Goal: Task Accomplishment & Management: Manage account settings

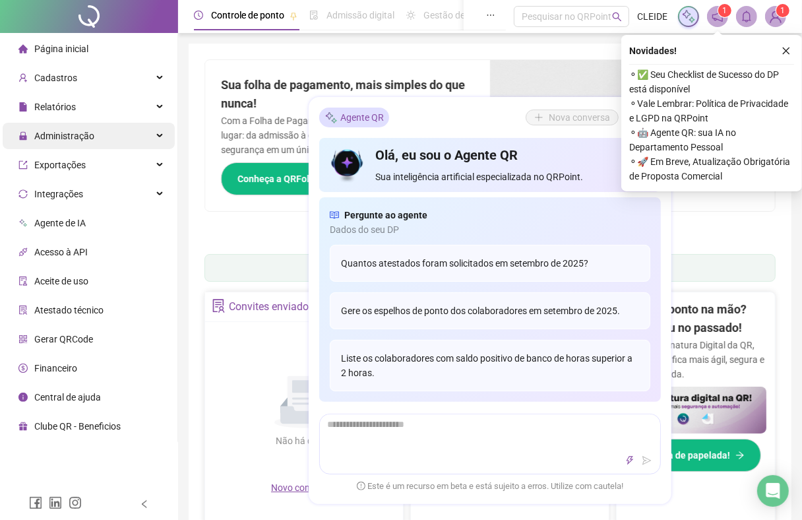
click at [51, 134] on span "Administração" at bounding box center [64, 136] width 60 height 11
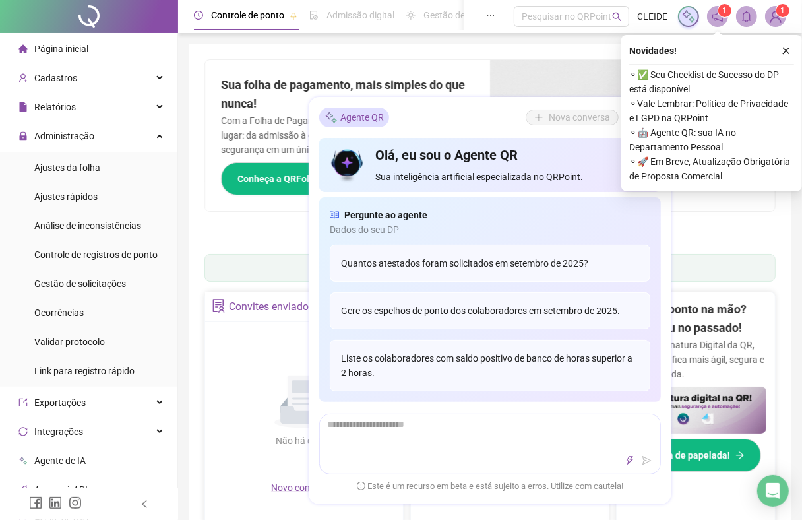
click at [787, 53] on icon "close" at bounding box center [786, 50] width 9 height 9
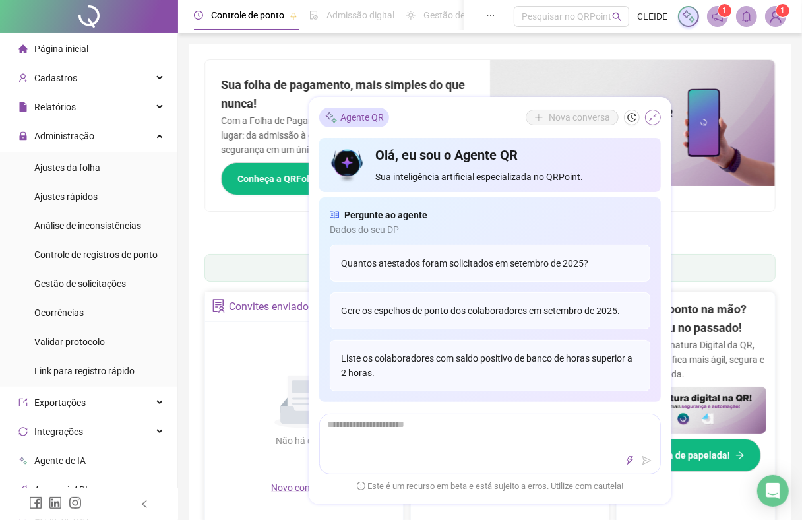
click at [659, 119] on button "button" at bounding box center [653, 118] width 16 height 16
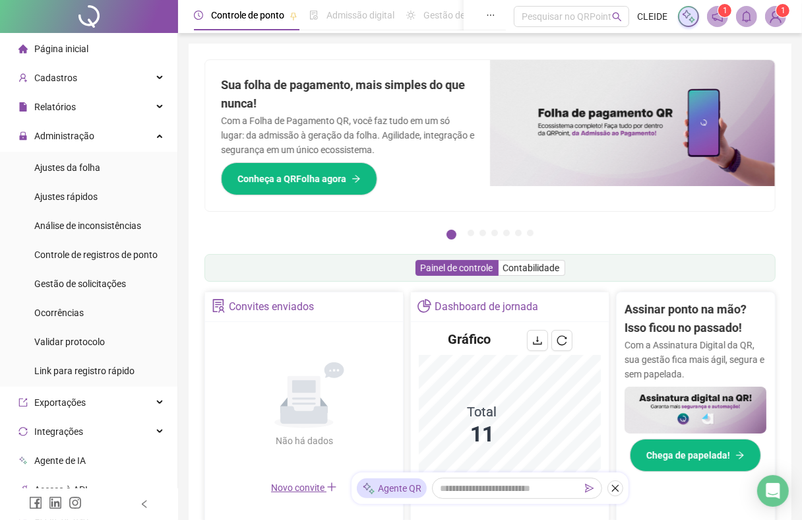
scroll to position [330, 0]
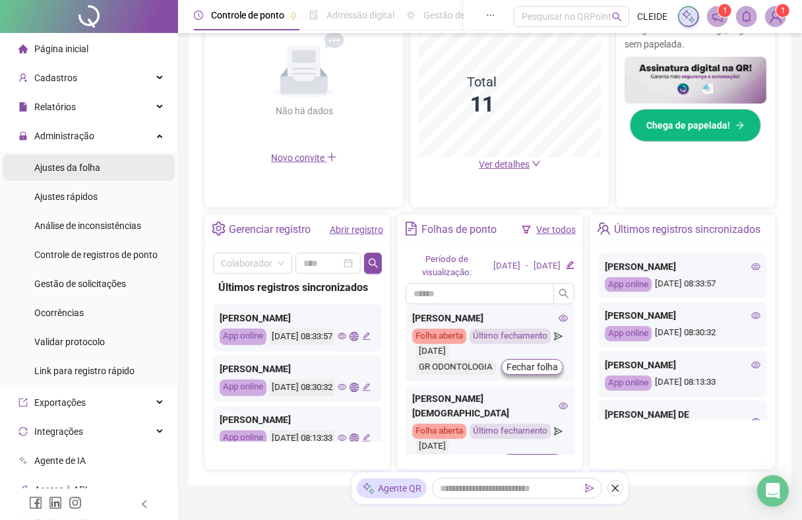
click at [79, 162] on span "Ajustes da folha" at bounding box center [67, 167] width 66 height 11
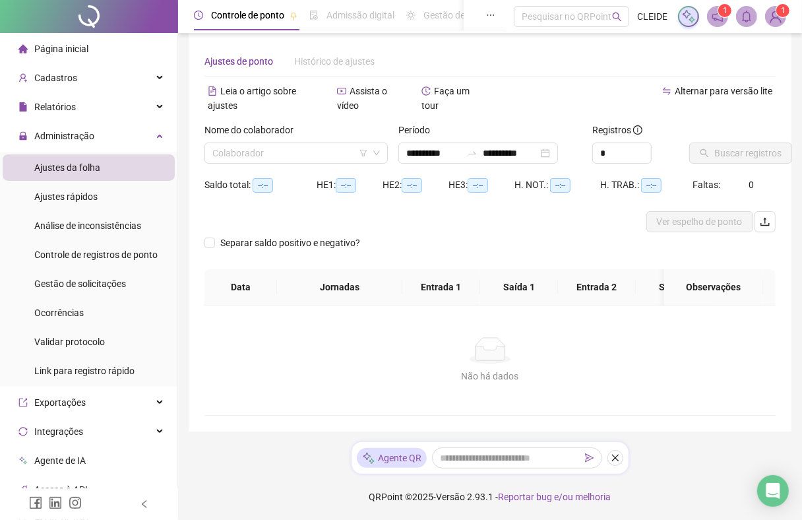
scroll to position [25, 0]
type input "**********"
click at [272, 145] on input "search" at bounding box center [290, 153] width 156 height 20
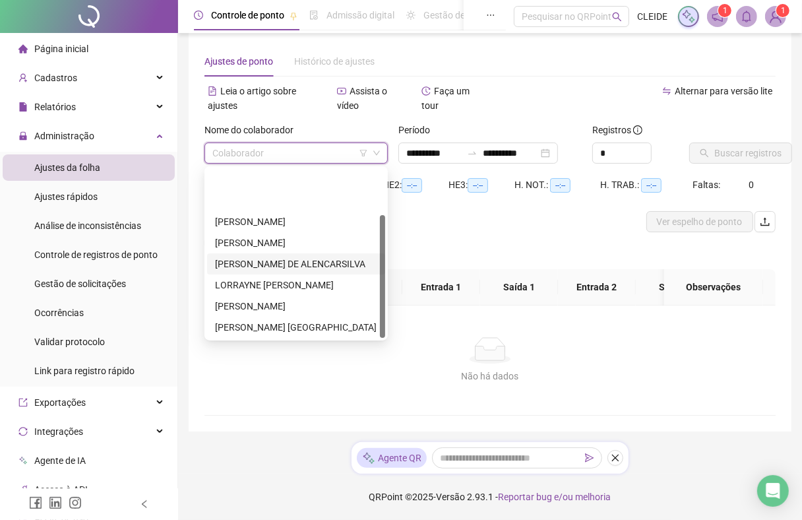
scroll to position [63, 0]
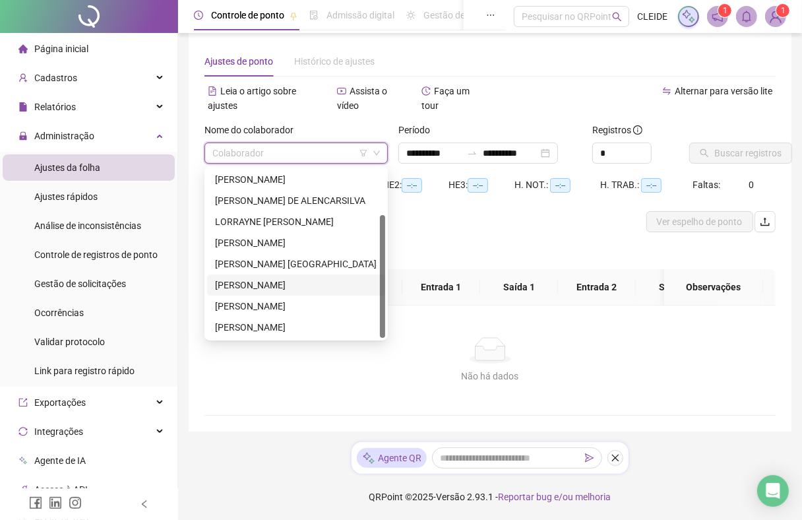
click at [265, 278] on div "[PERSON_NAME]" at bounding box center [296, 285] width 162 height 15
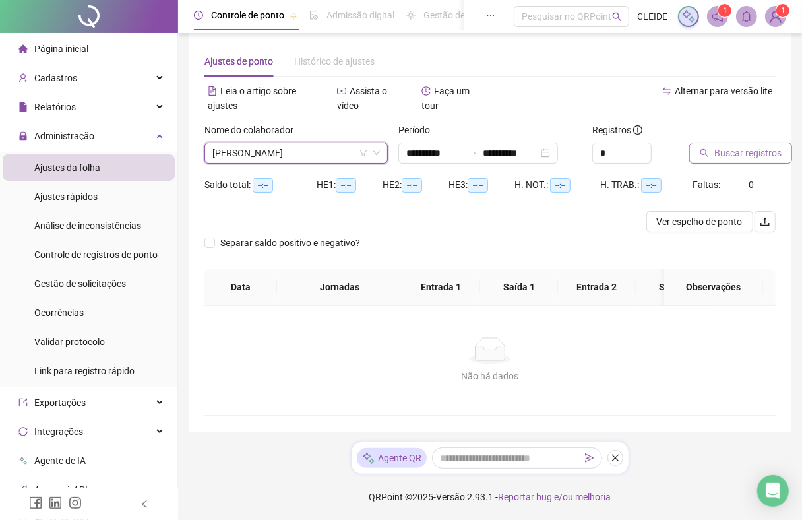
click at [755, 146] on span "Buscar registros" at bounding box center [748, 153] width 67 height 15
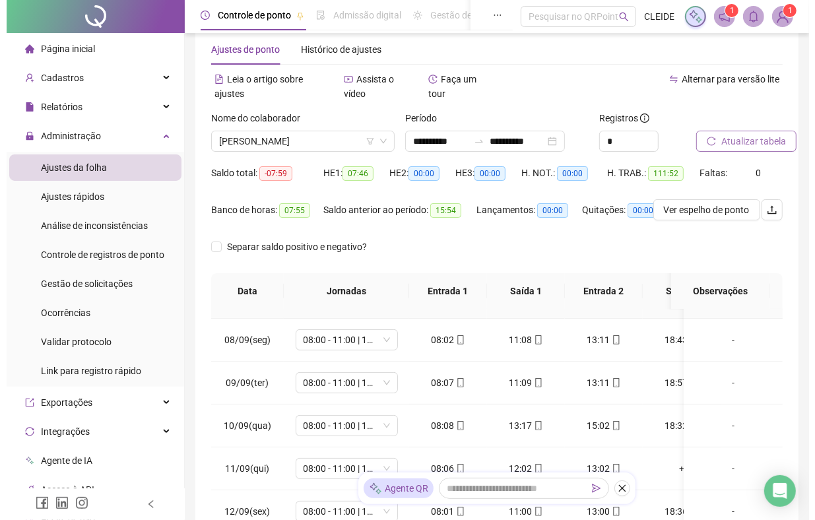
scroll to position [330, 0]
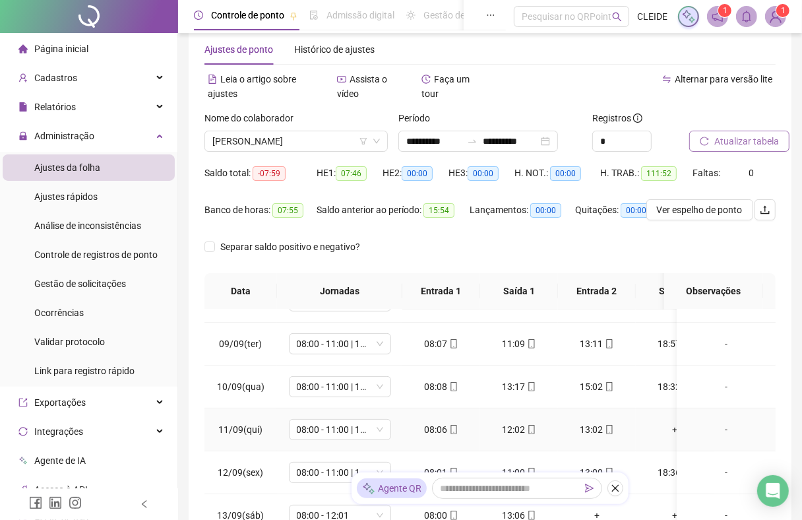
click at [657, 427] on div "+" at bounding box center [675, 429] width 57 height 15
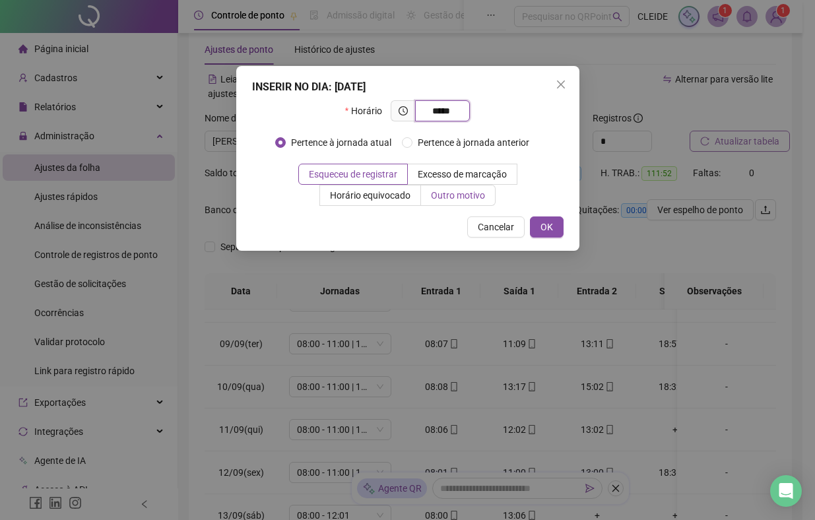
type input "*****"
click at [426, 198] on label "Outro motivo" at bounding box center [458, 195] width 75 height 21
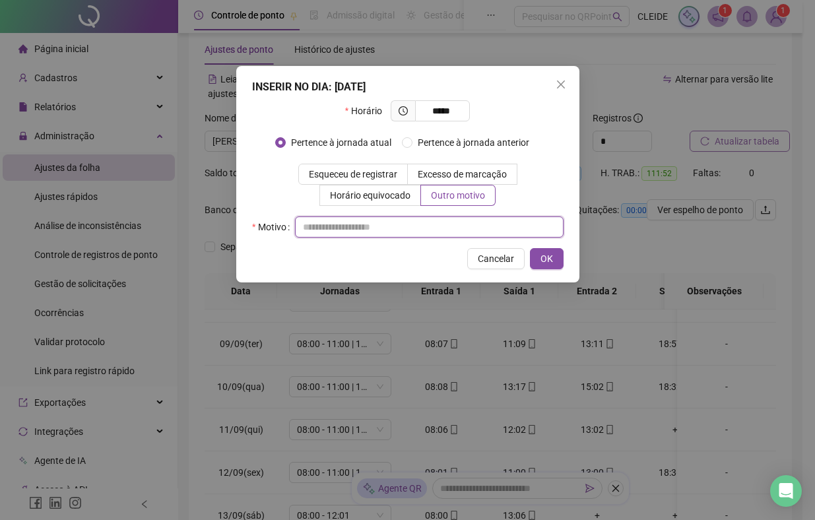
click at [342, 222] on input "text" at bounding box center [429, 226] width 269 height 21
type input "*"
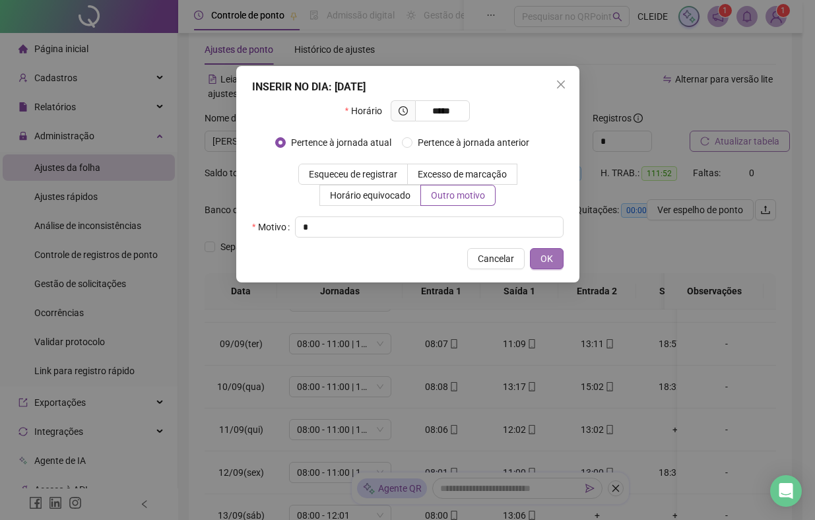
click at [560, 261] on button "OK" at bounding box center [547, 258] width 34 height 21
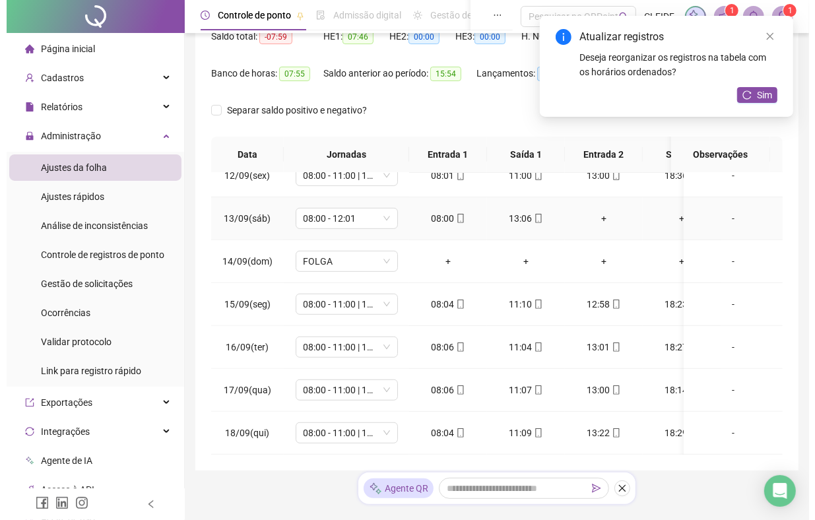
scroll to position [200, 0]
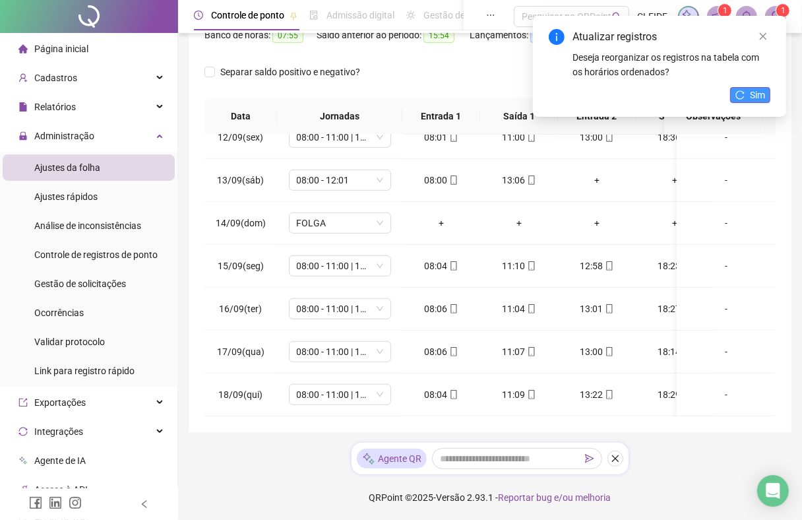
click at [749, 98] on button "Sim" at bounding box center [750, 95] width 40 height 16
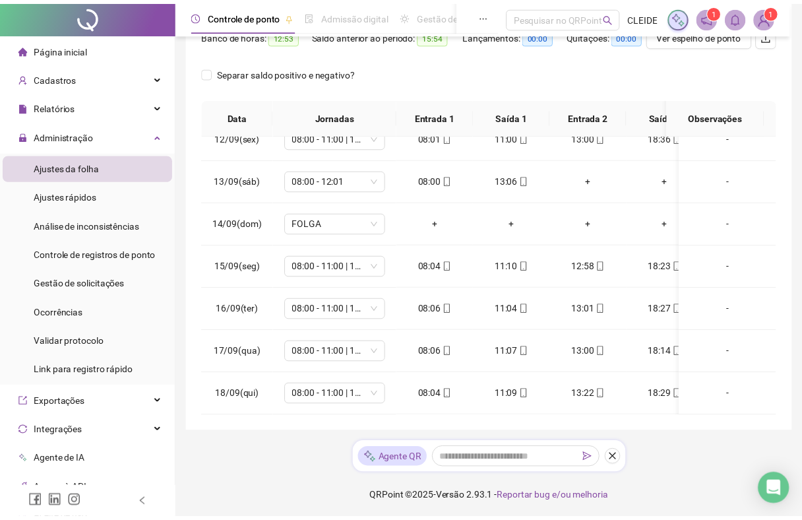
scroll to position [186, 0]
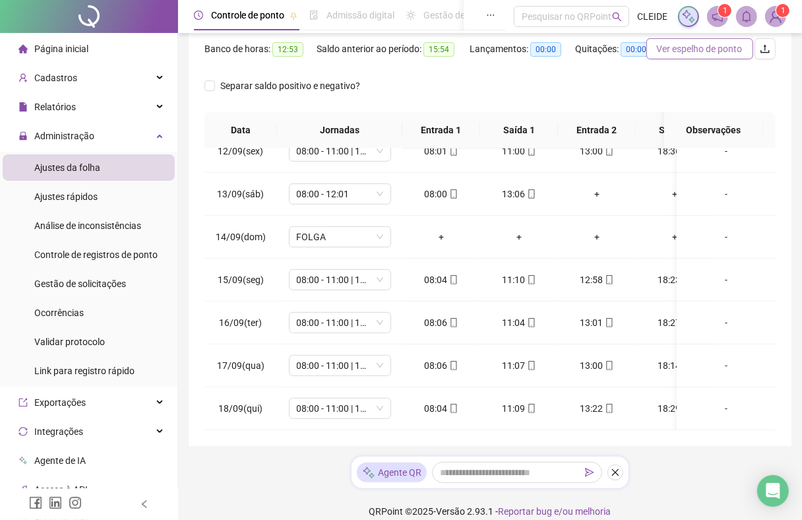
click at [666, 50] on span "Ver espelho de ponto" at bounding box center [700, 49] width 86 height 15
